Goal: Information Seeking & Learning: Learn about a topic

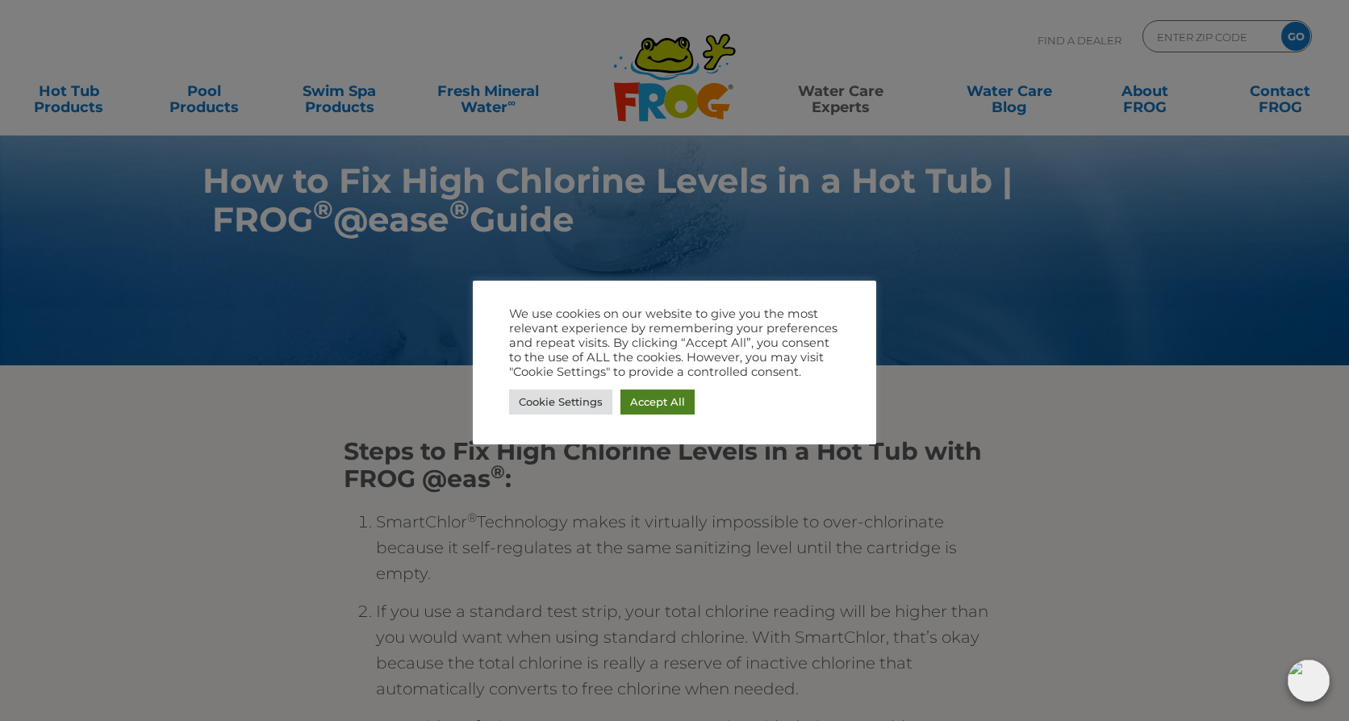
click at [647, 399] on link "Accept All" at bounding box center [658, 402] width 74 height 25
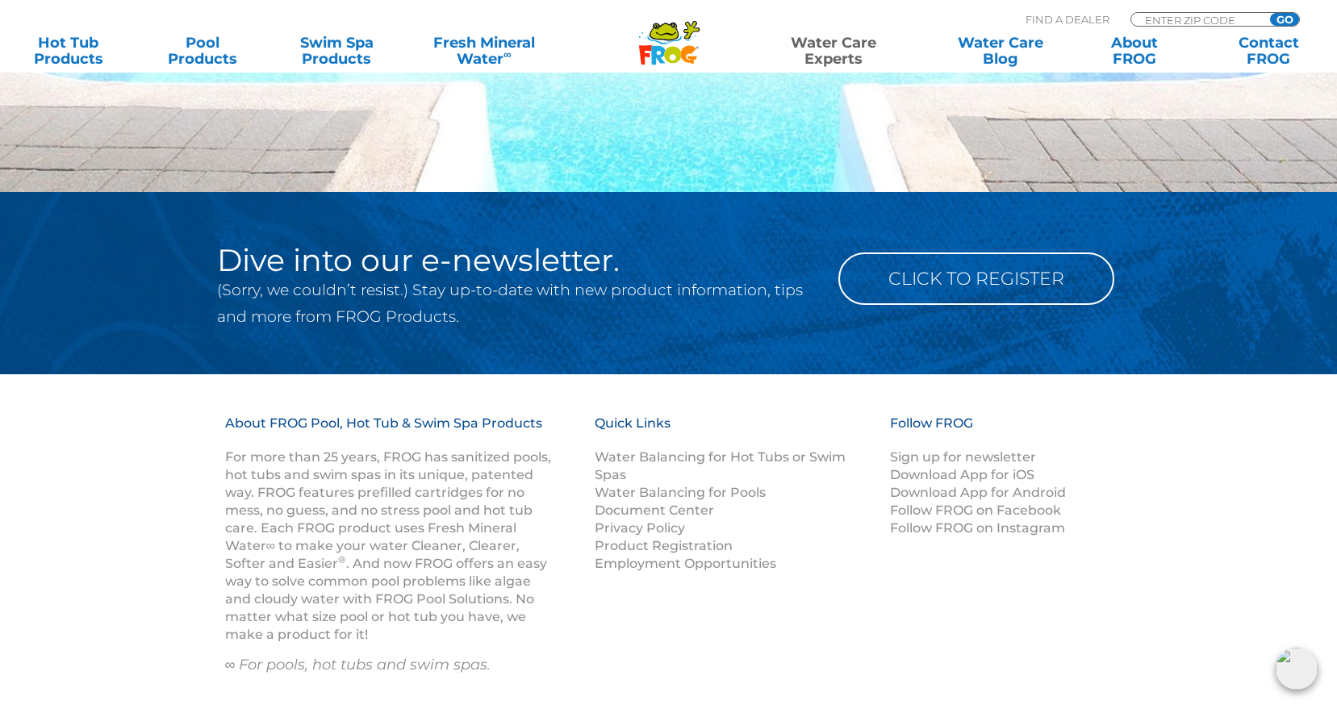
scroll to position [2179, 0]
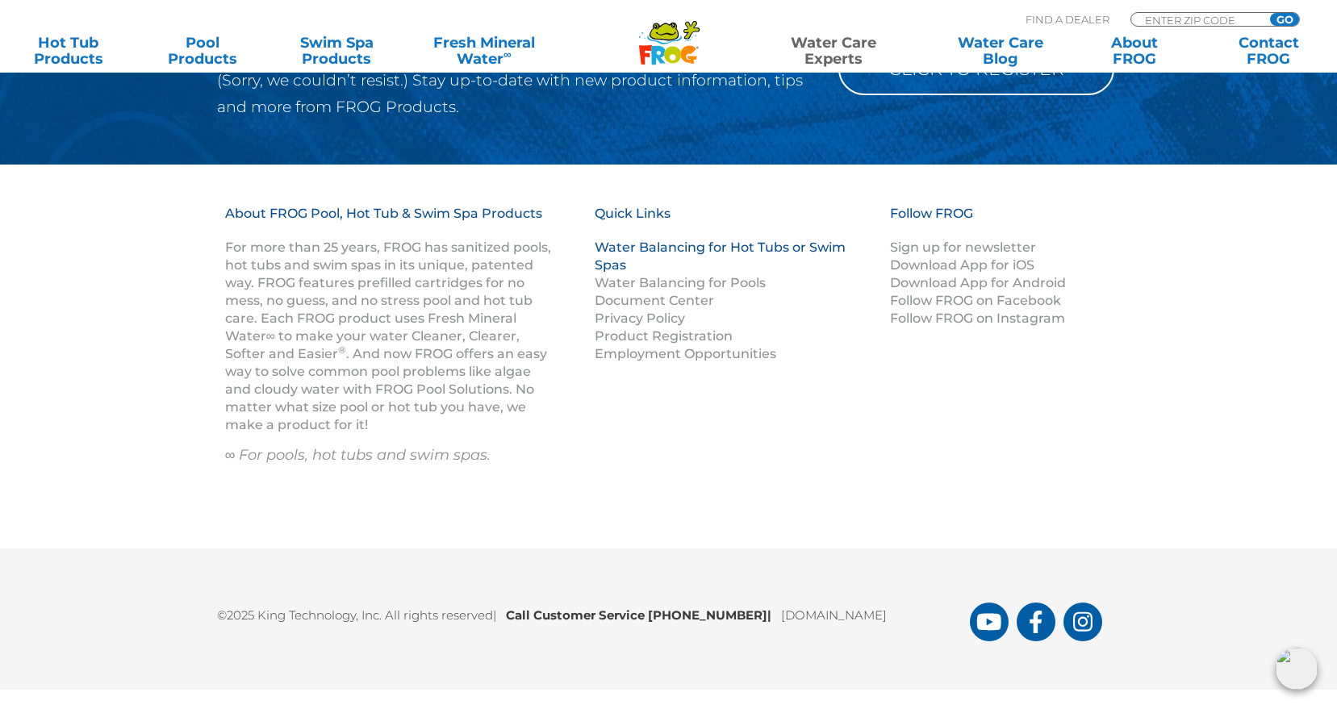
click at [736, 245] on link "Water Balancing for Hot Tubs or Swim Spas" at bounding box center [720, 256] width 251 height 33
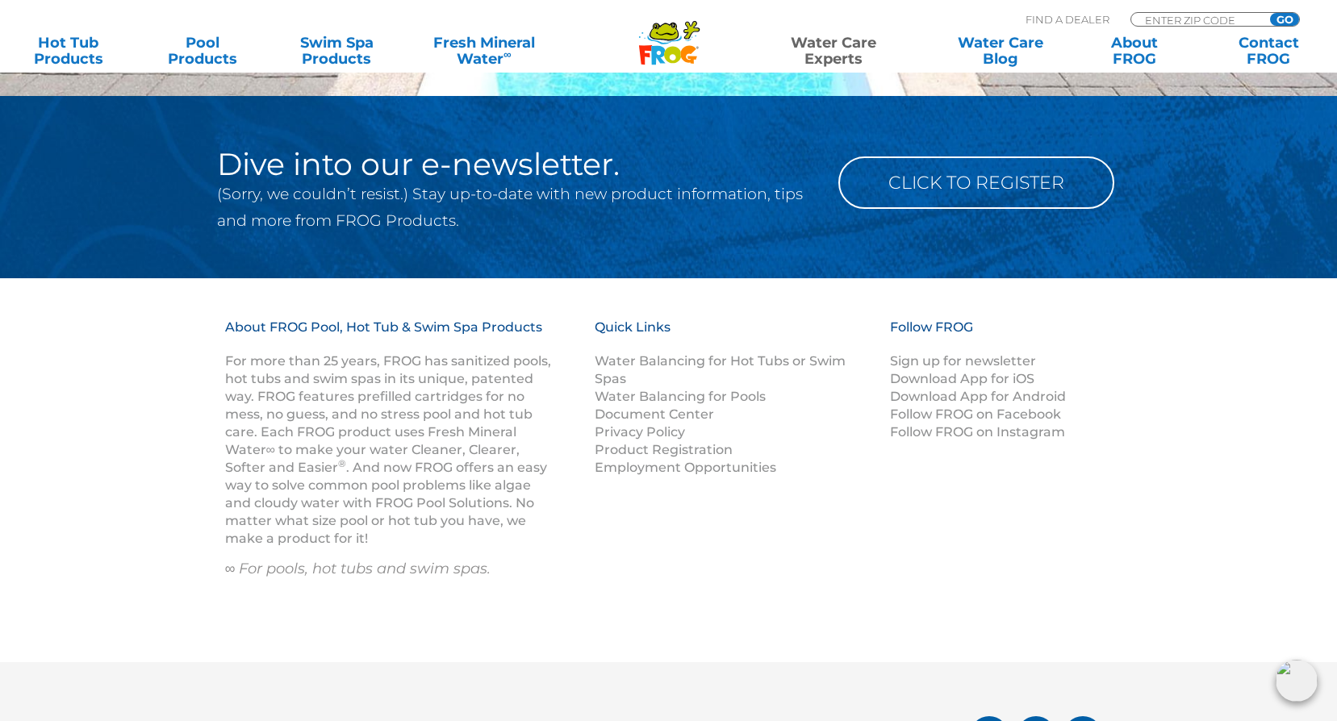
scroll to position [2309, 0]
